Goal: Find specific page/section: Find specific page/section

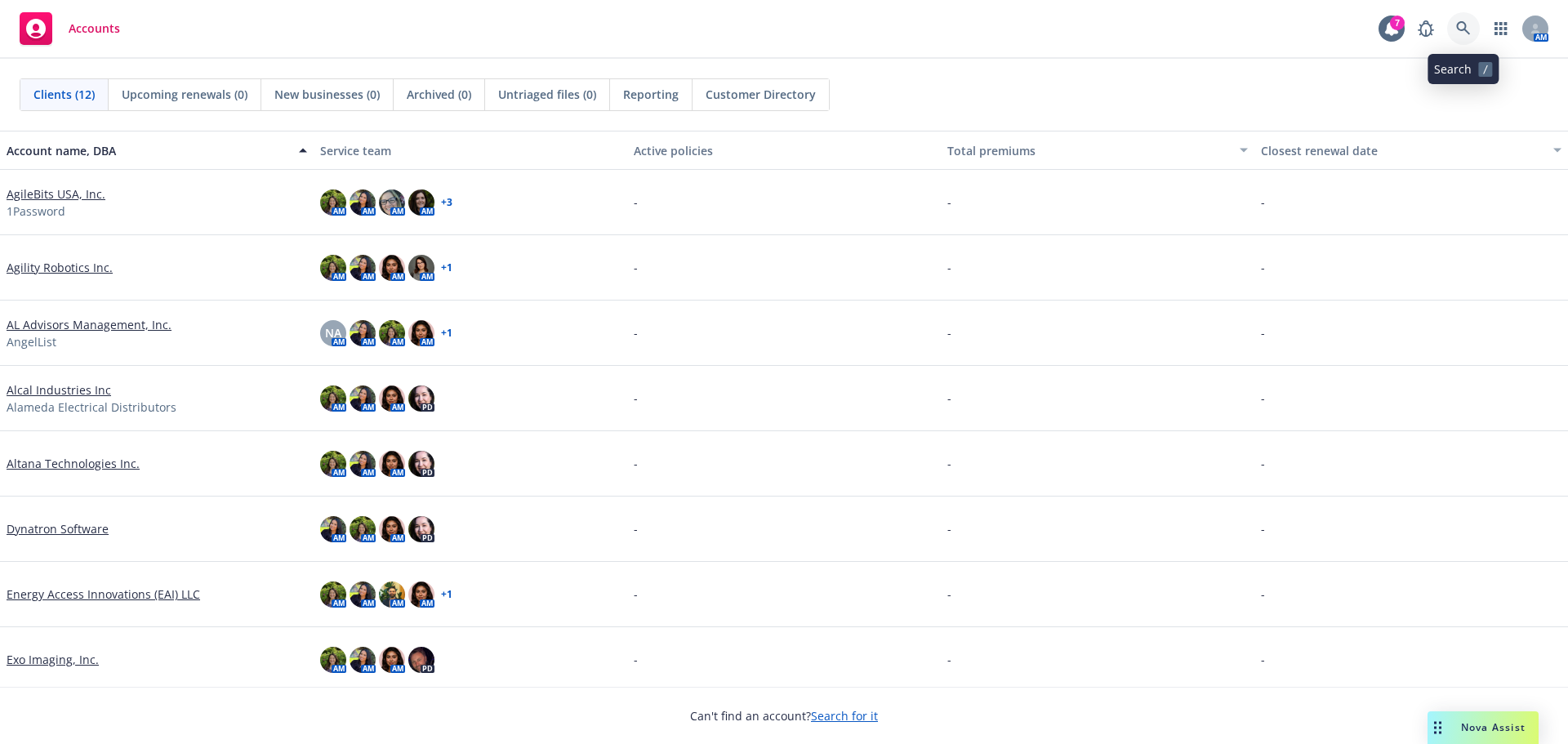
click at [1462, 31] on icon at bounding box center [1463, 28] width 14 height 14
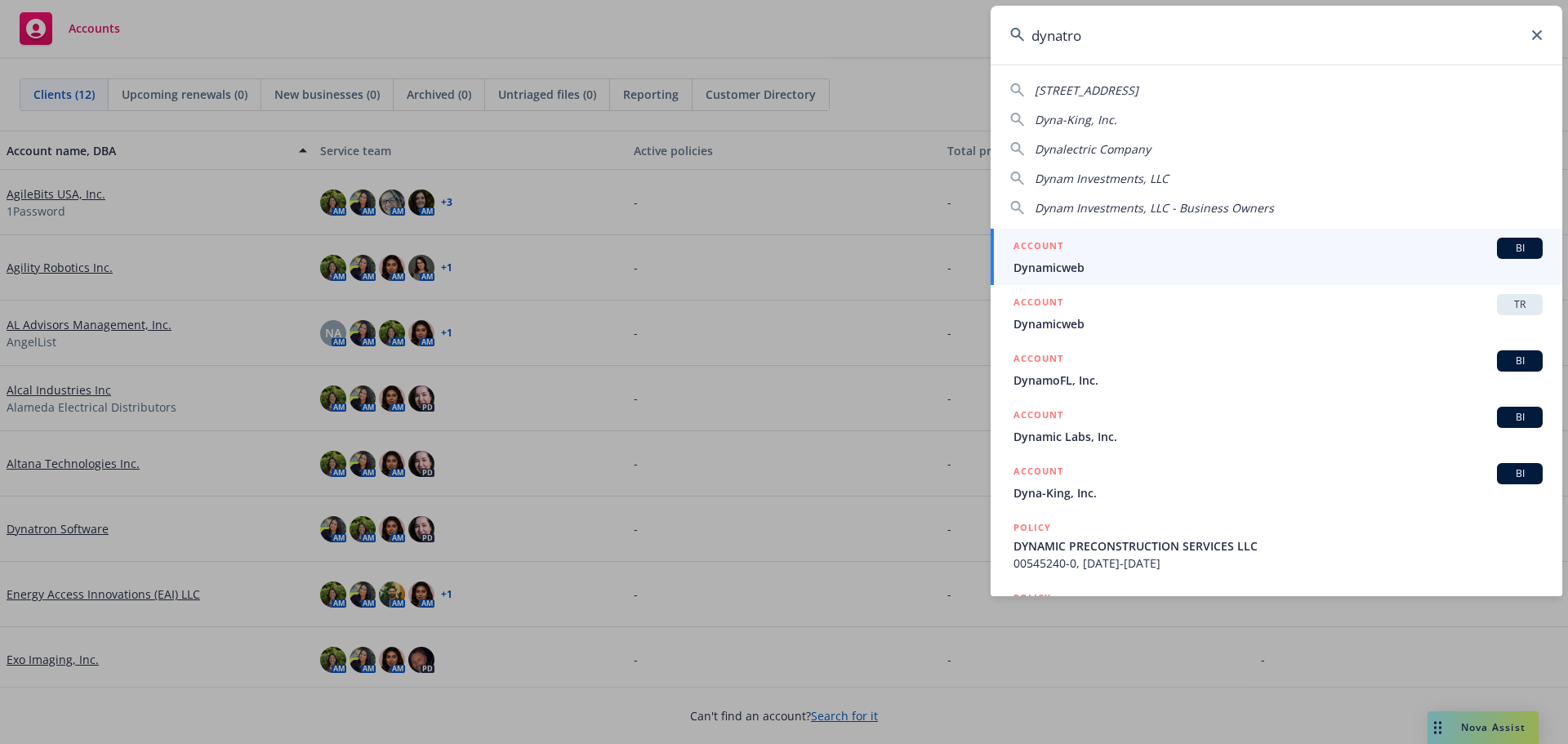
type input "dynatron"
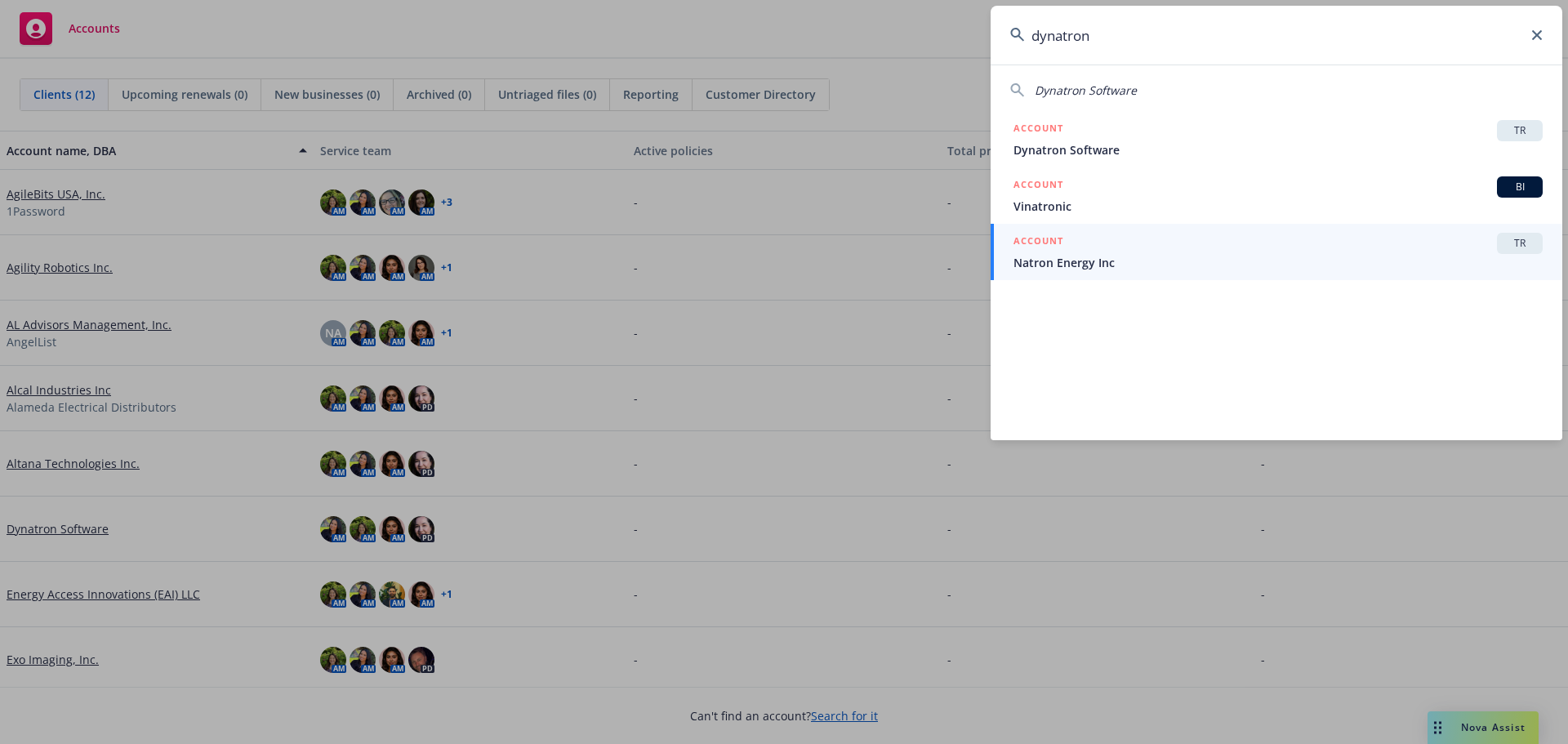
click at [1127, 144] on span "Dynatron Software" at bounding box center [1278, 150] width 529 height 17
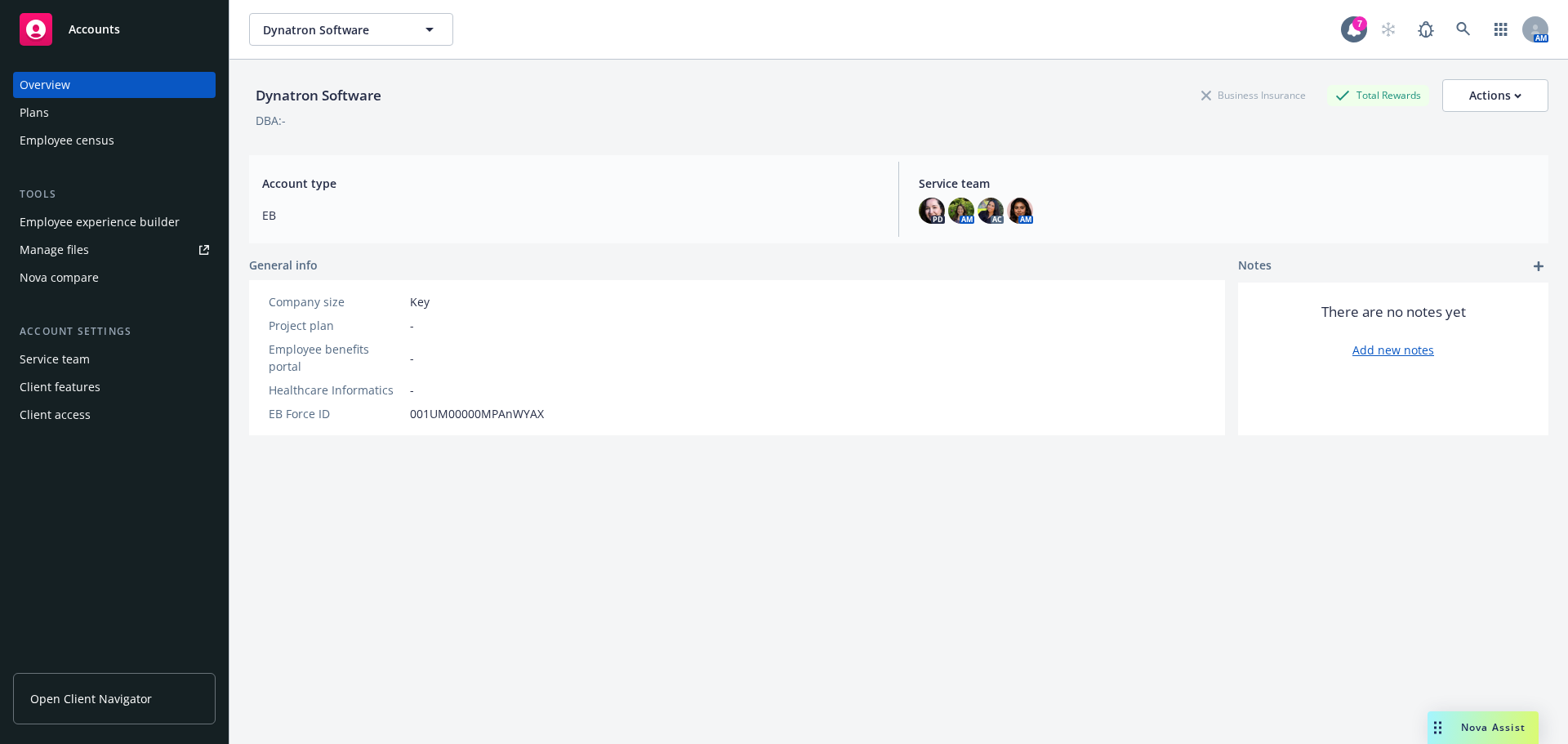
click at [130, 697] on span "Open Client Navigator" at bounding box center [90, 698] width 122 height 17
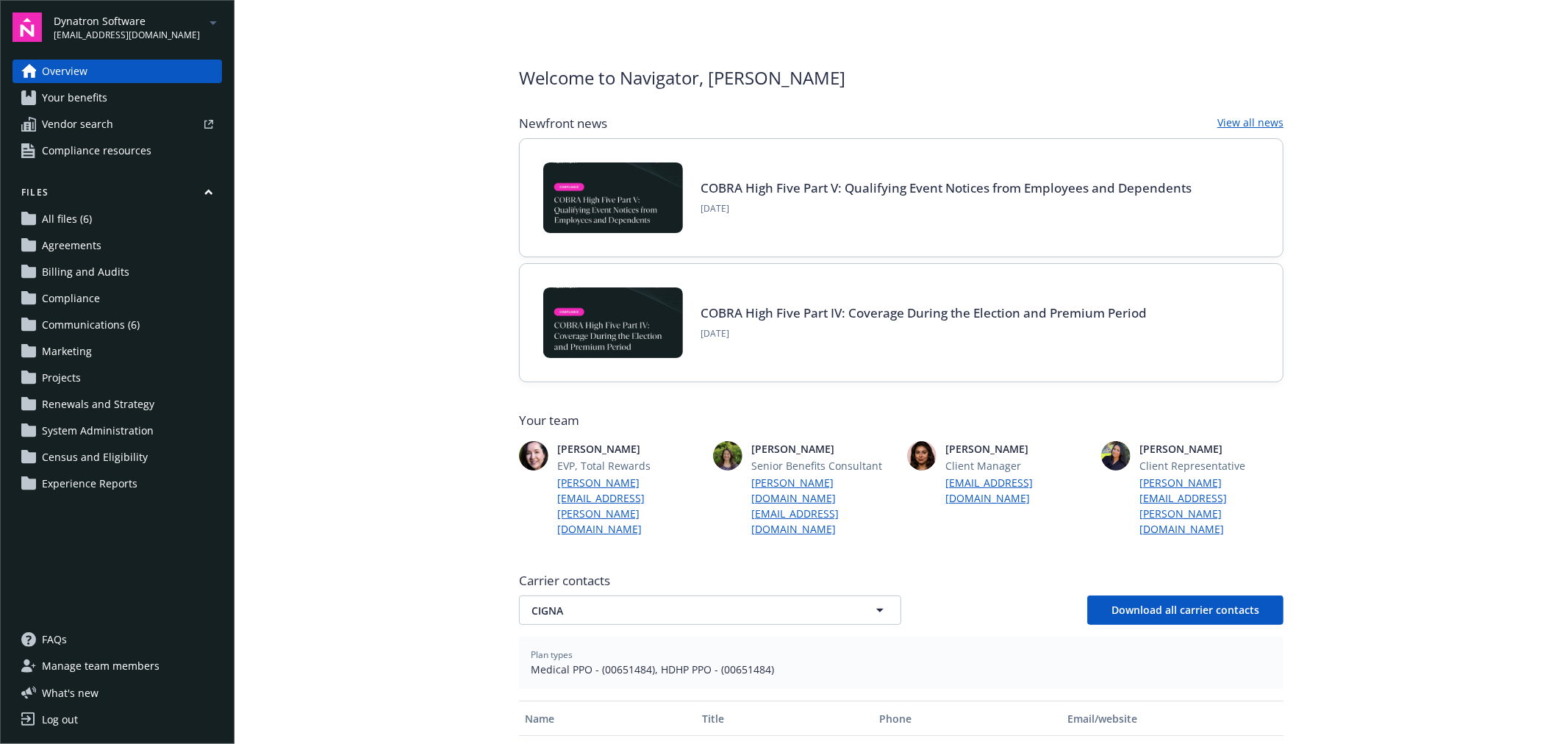
click at [184, 31] on div "Dynatron Software simi.kaur@newfront.com" at bounding box center [138, 27] width 169 height 28
click at [285, 98] on main "Welcome to Navigator , Simranjit Newfront news View all news COBRA High Five Pa…" at bounding box center [901, 372] width 1333 height 744
click at [291, 98] on main "Welcome to Navigator , Simranjit Newfront news View all news COBRA High Five Pa…" at bounding box center [901, 372] width 1333 height 744
